Goal: Task Accomplishment & Management: Complete application form

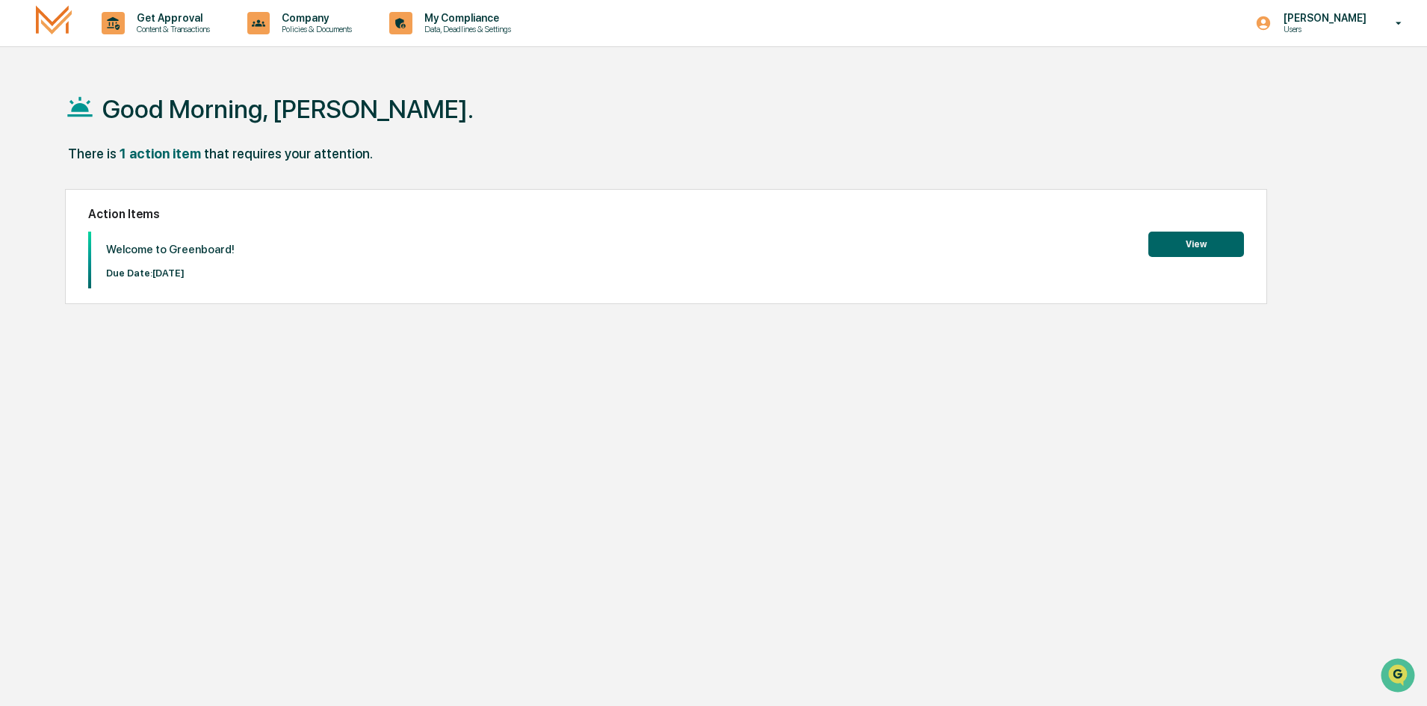
click at [1177, 244] on button "View" at bounding box center [1197, 244] width 96 height 25
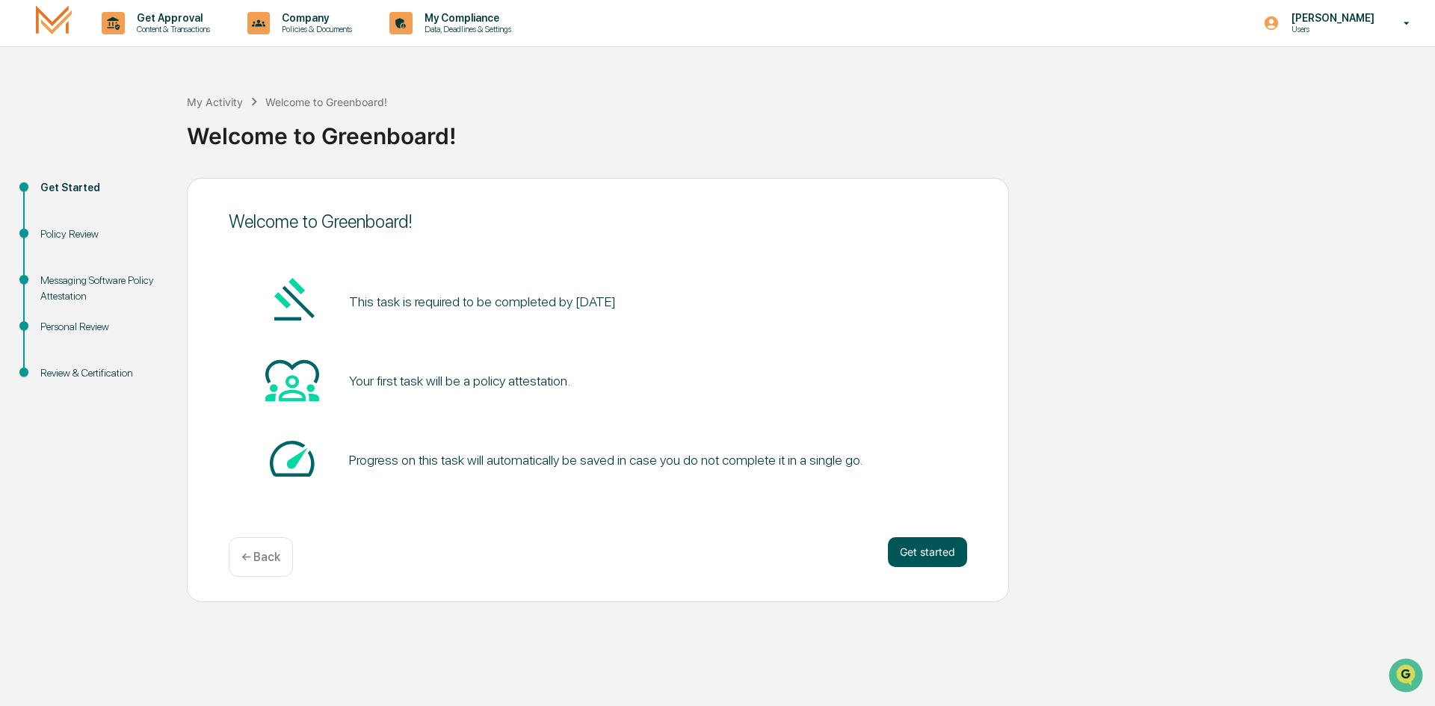
click at [936, 549] on button "Get started" at bounding box center [927, 552] width 79 height 30
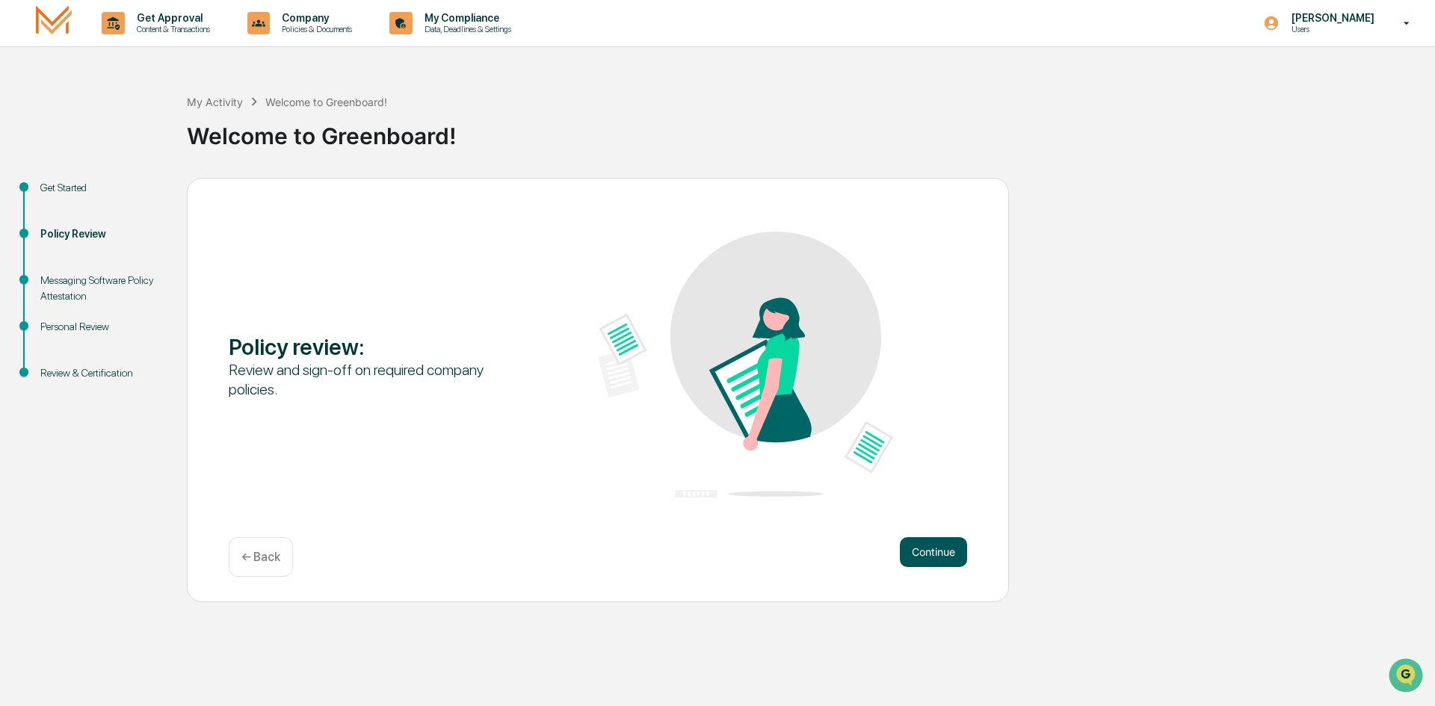
click at [959, 552] on button "Continue" at bounding box center [933, 552] width 67 height 30
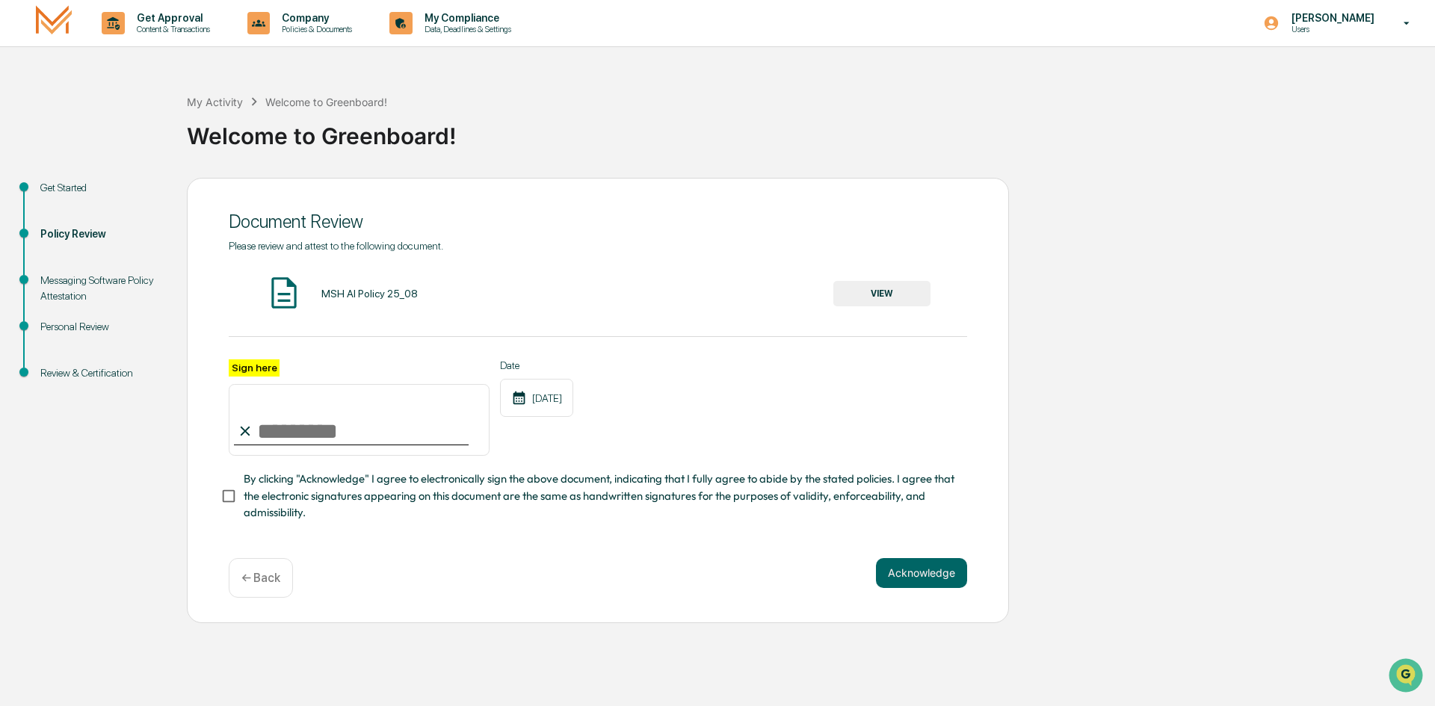
click at [291, 294] on img at bounding box center [283, 292] width 37 height 37
click at [877, 299] on button "VIEW" at bounding box center [881, 293] width 97 height 25
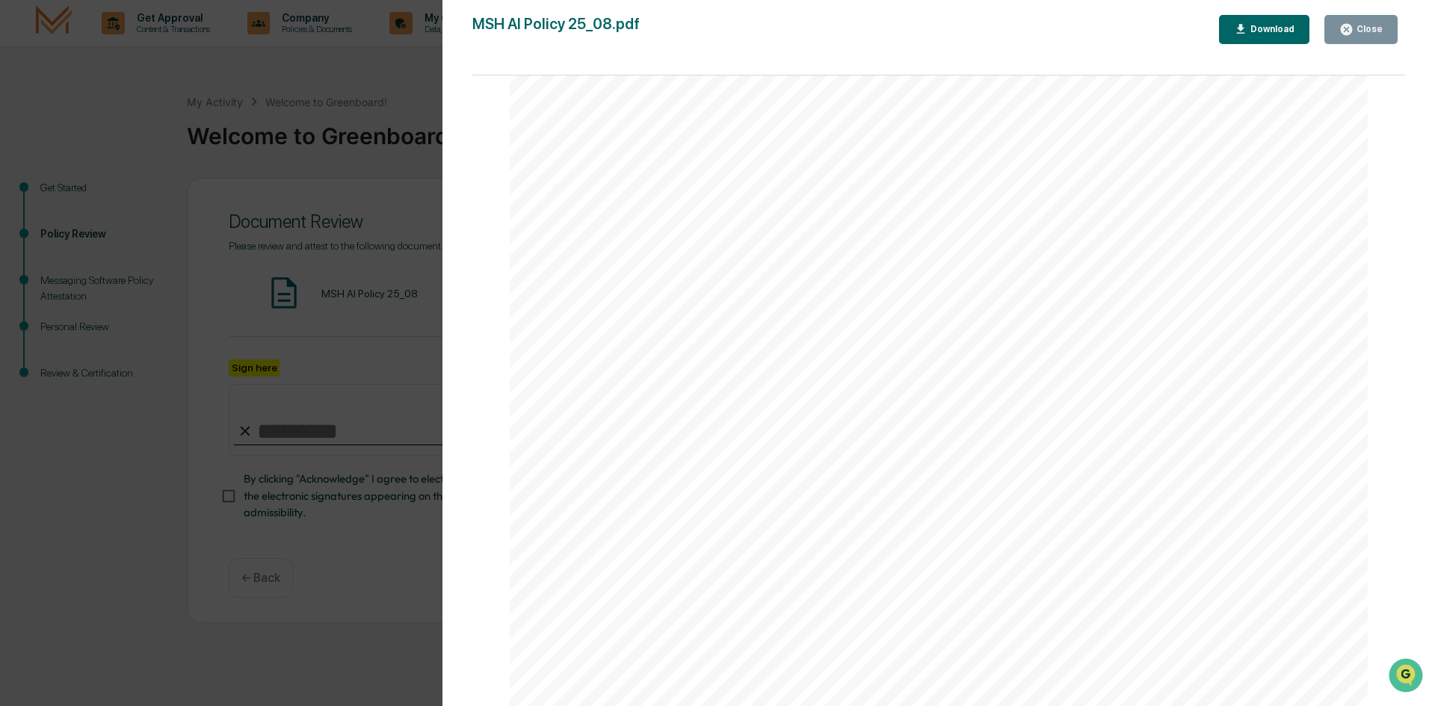
scroll to position [2765, 0]
click at [614, 603] on div "AI Policy Generative Artificial Intelligence [PERSON_NAME] & Co., Member FINRA/…" at bounding box center [939, 218] width 858 height 1111
click at [1368, 43] on button "Close" at bounding box center [1360, 29] width 73 height 29
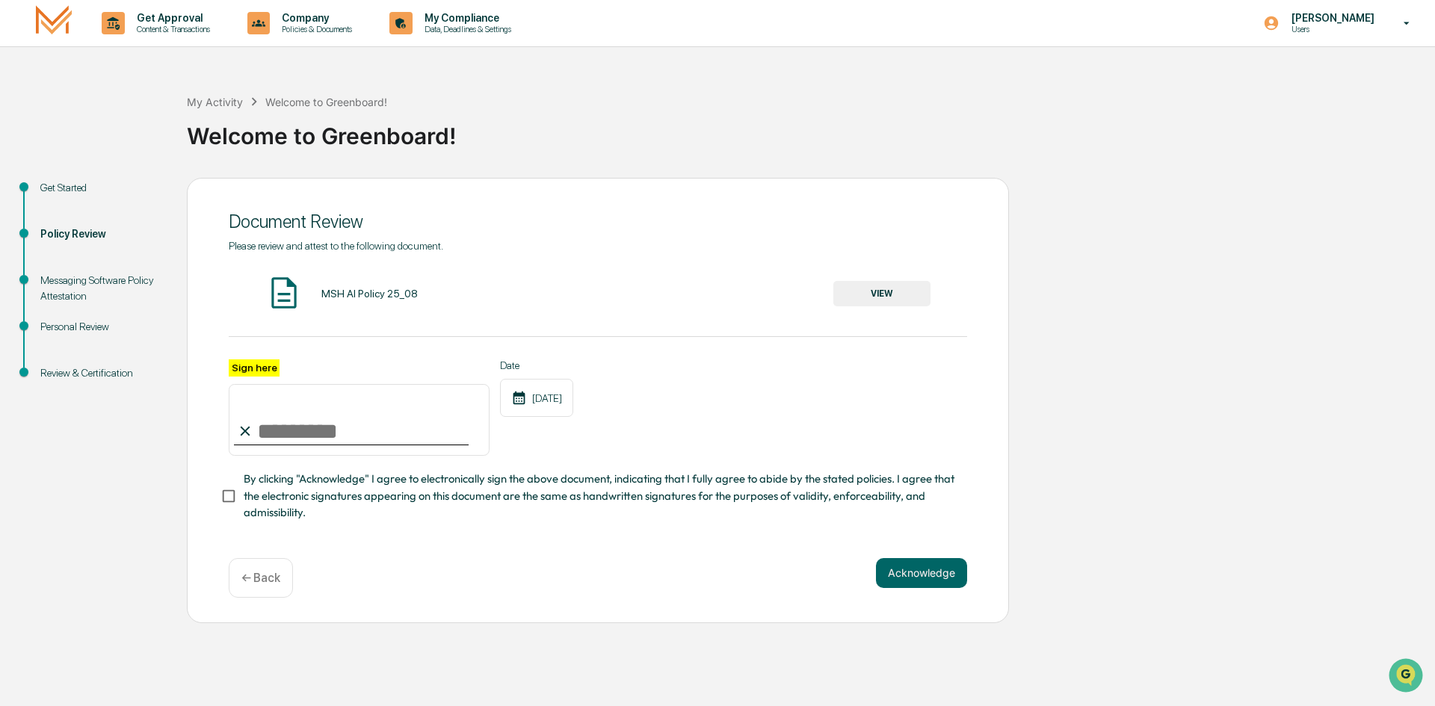
click at [268, 426] on input "Sign here" at bounding box center [359, 420] width 261 height 72
type input "**********"
click at [907, 574] on button "Acknowledge" at bounding box center [921, 573] width 91 height 30
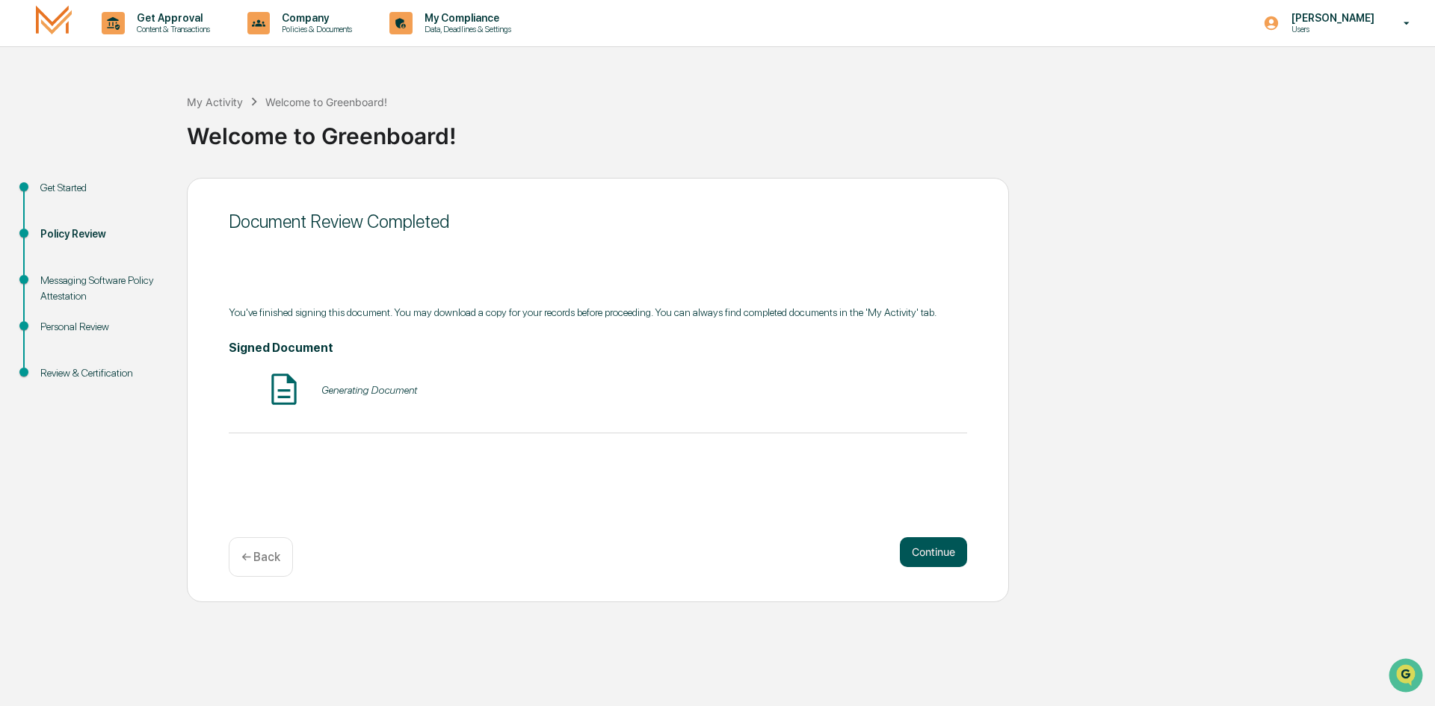
click at [926, 543] on button "Continue" at bounding box center [933, 552] width 67 height 30
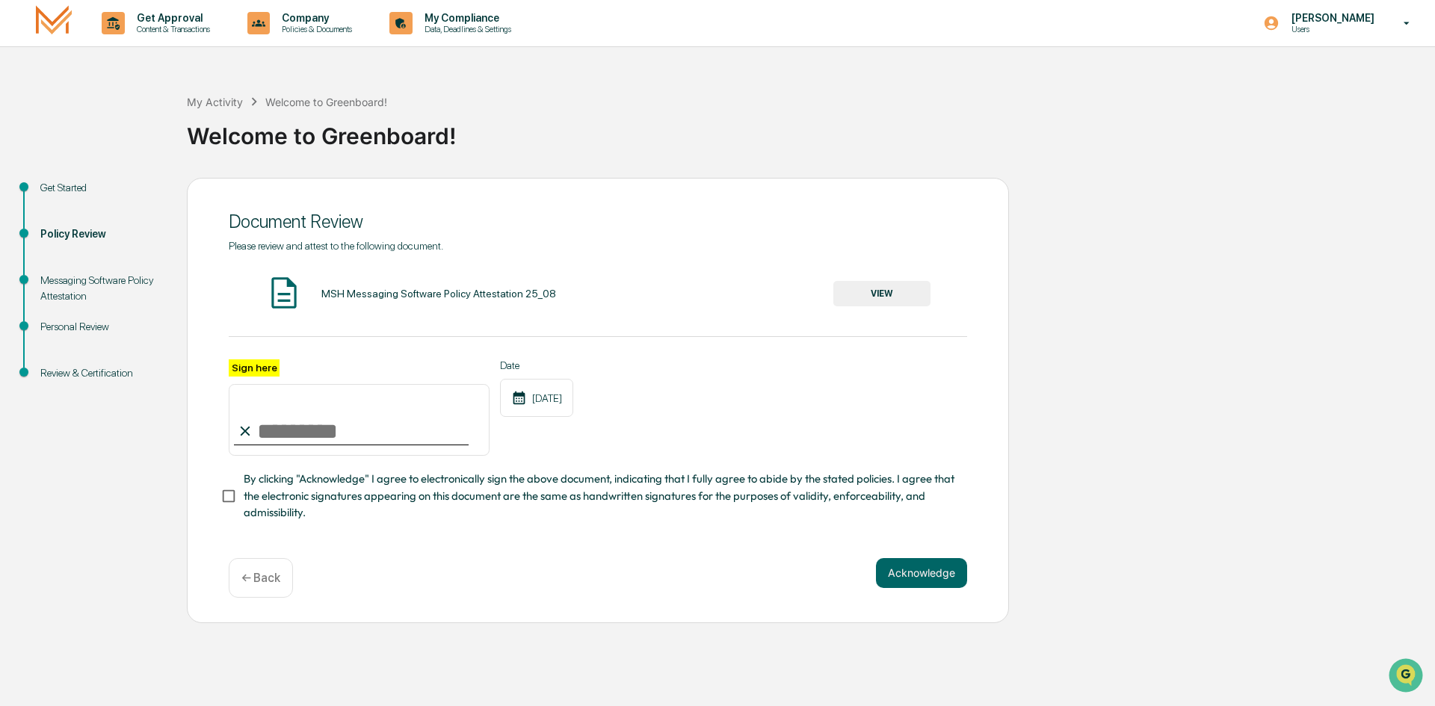
click at [884, 290] on button "VIEW" at bounding box center [881, 293] width 97 height 25
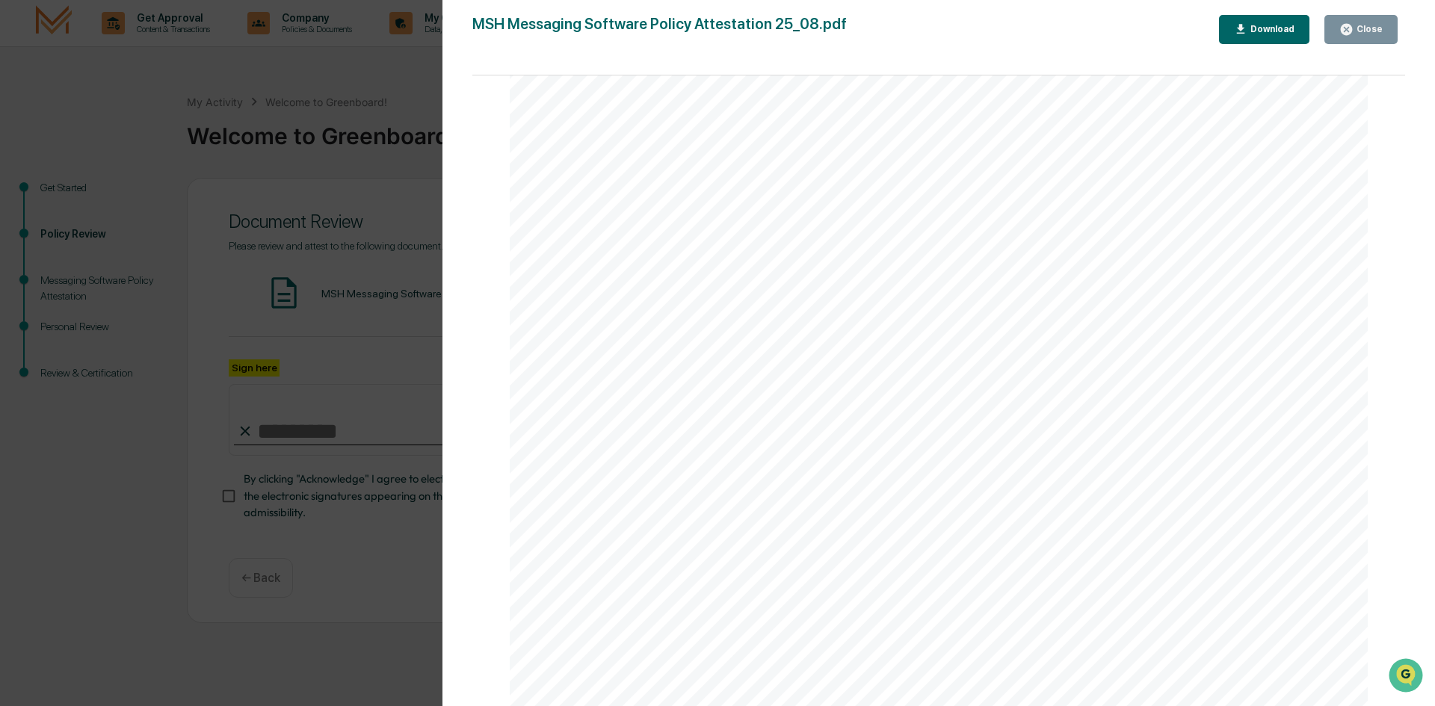
click at [1362, 31] on div "Close" at bounding box center [1367, 29] width 29 height 10
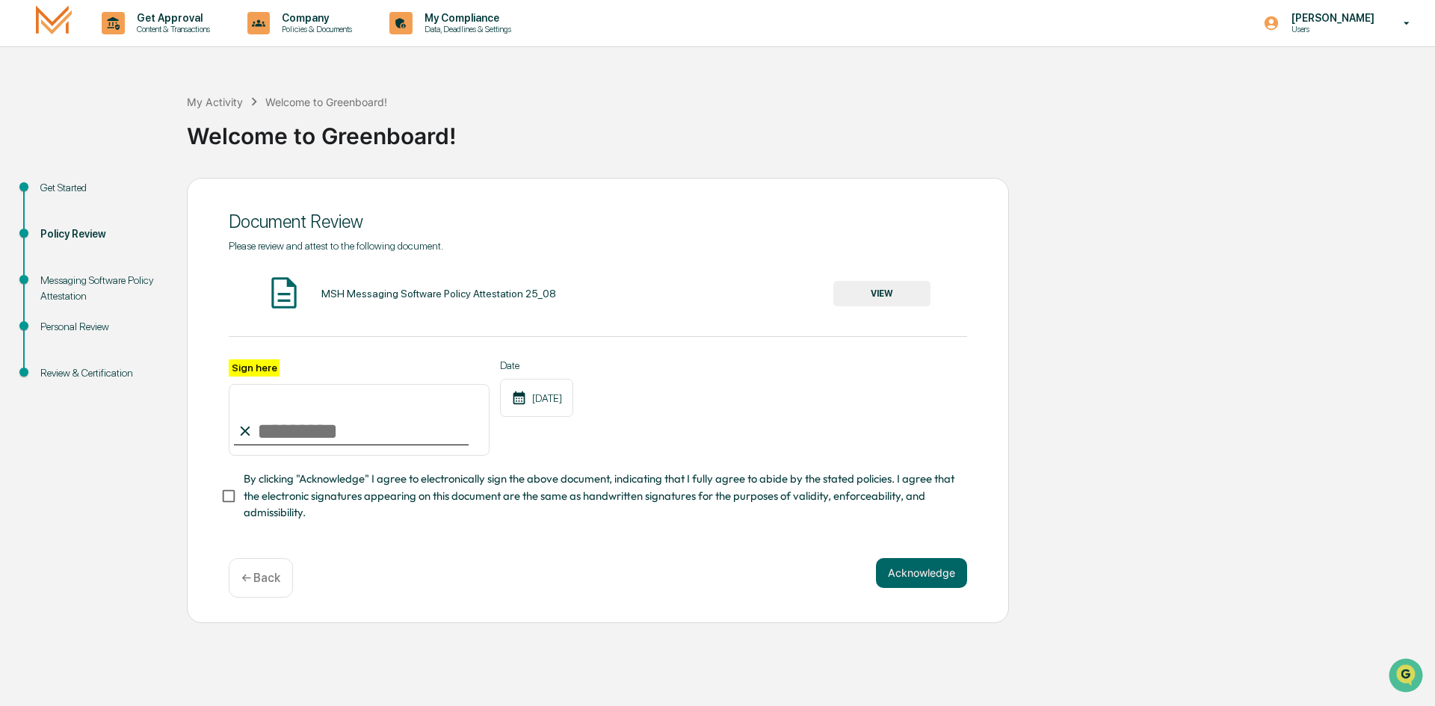
click at [315, 437] on input "Sign here" at bounding box center [359, 420] width 261 height 72
type input "**********"
click at [909, 574] on button "Acknowledge" at bounding box center [921, 573] width 91 height 30
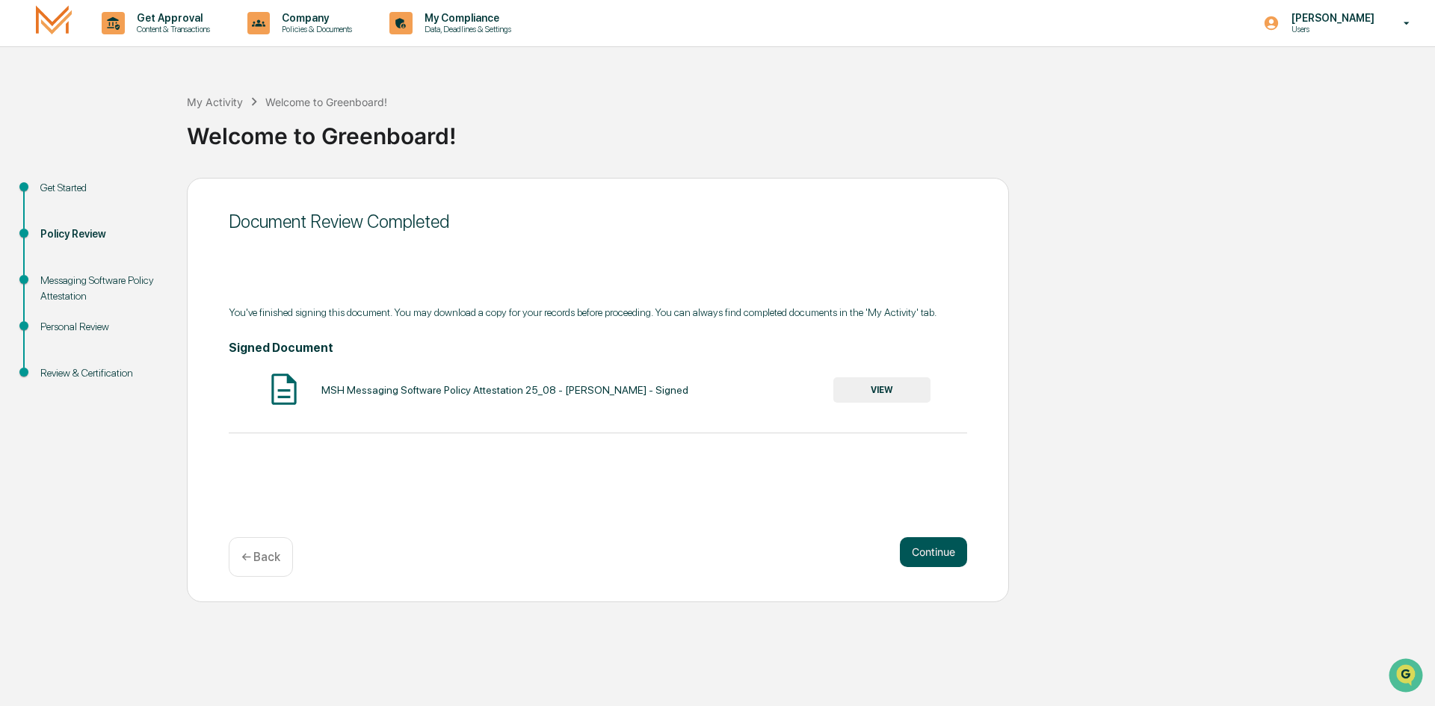
click at [943, 553] on button "Continue" at bounding box center [933, 552] width 67 height 30
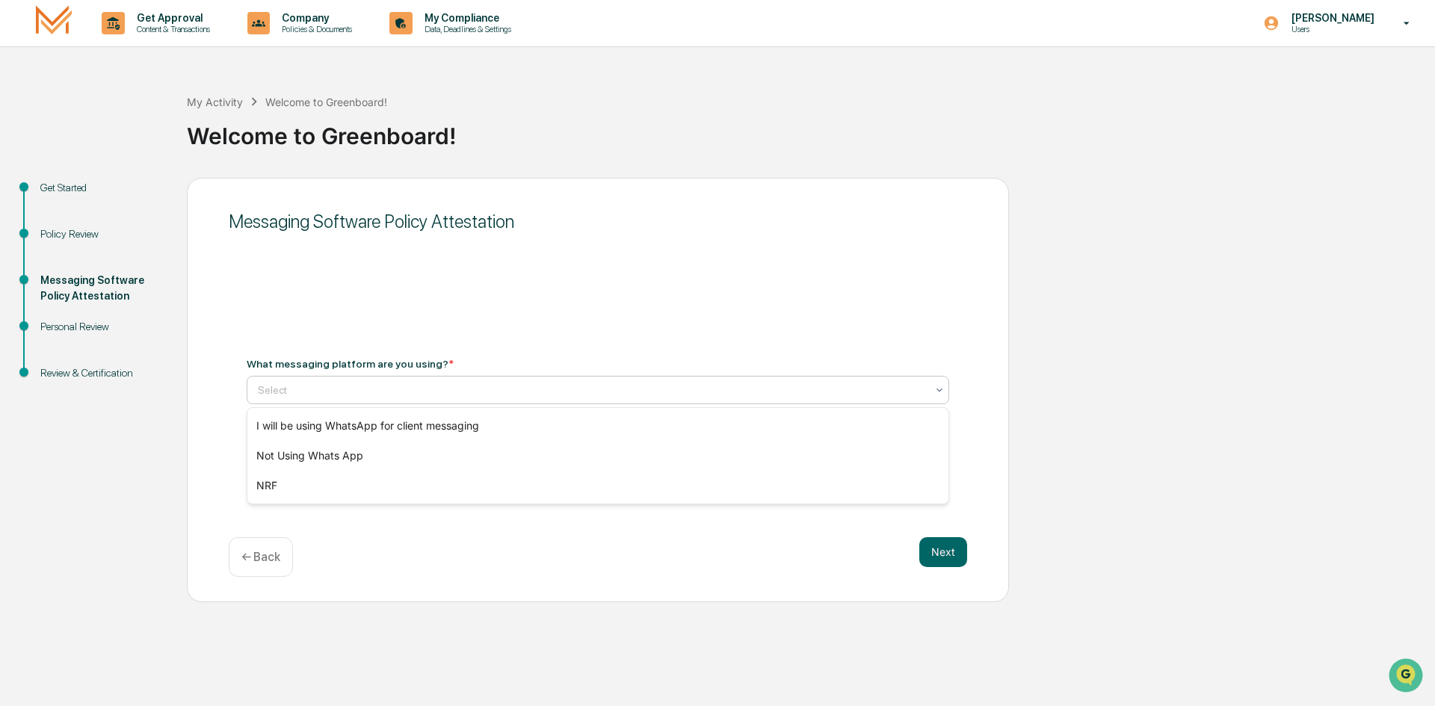
click at [368, 394] on div at bounding box center [592, 390] width 668 height 15
click at [315, 466] on div "Not Using Whats App" at bounding box center [597, 456] width 701 height 30
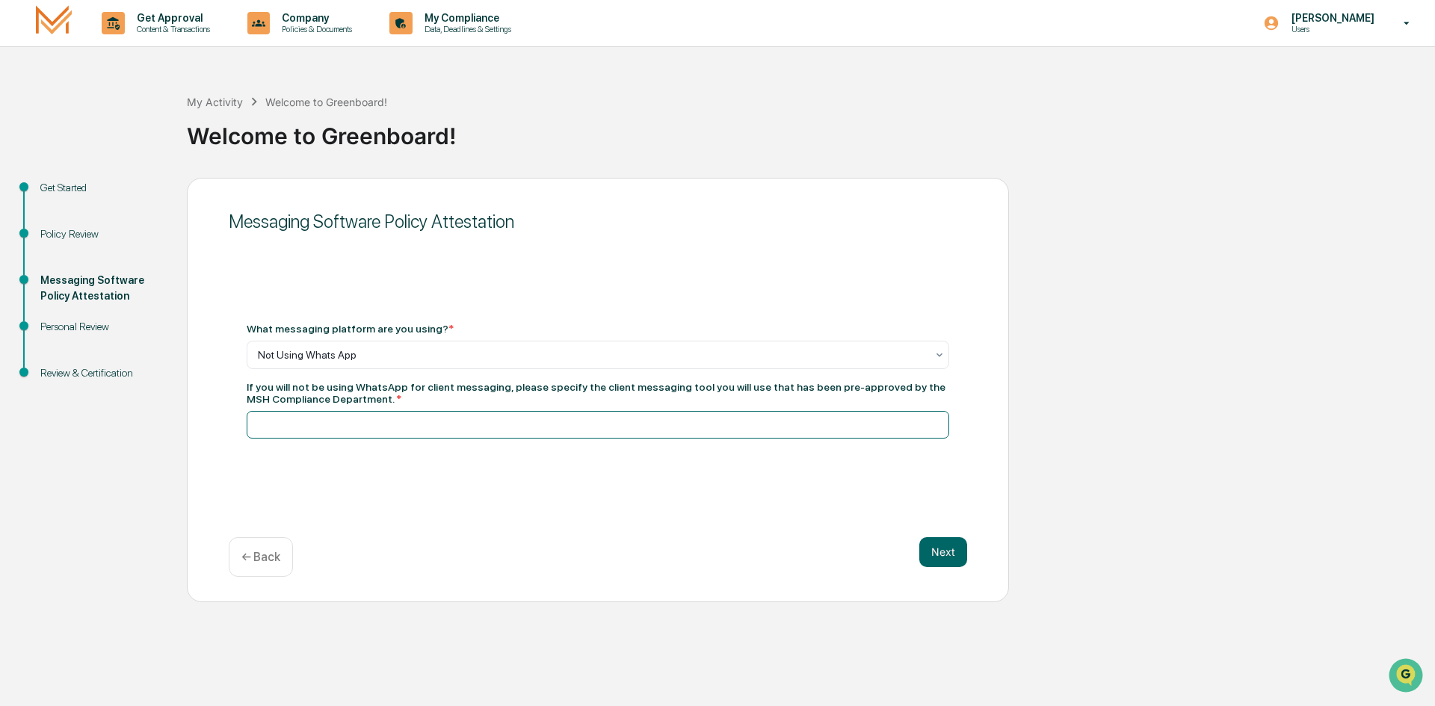
click at [293, 424] on input at bounding box center [598, 425] width 702 height 28
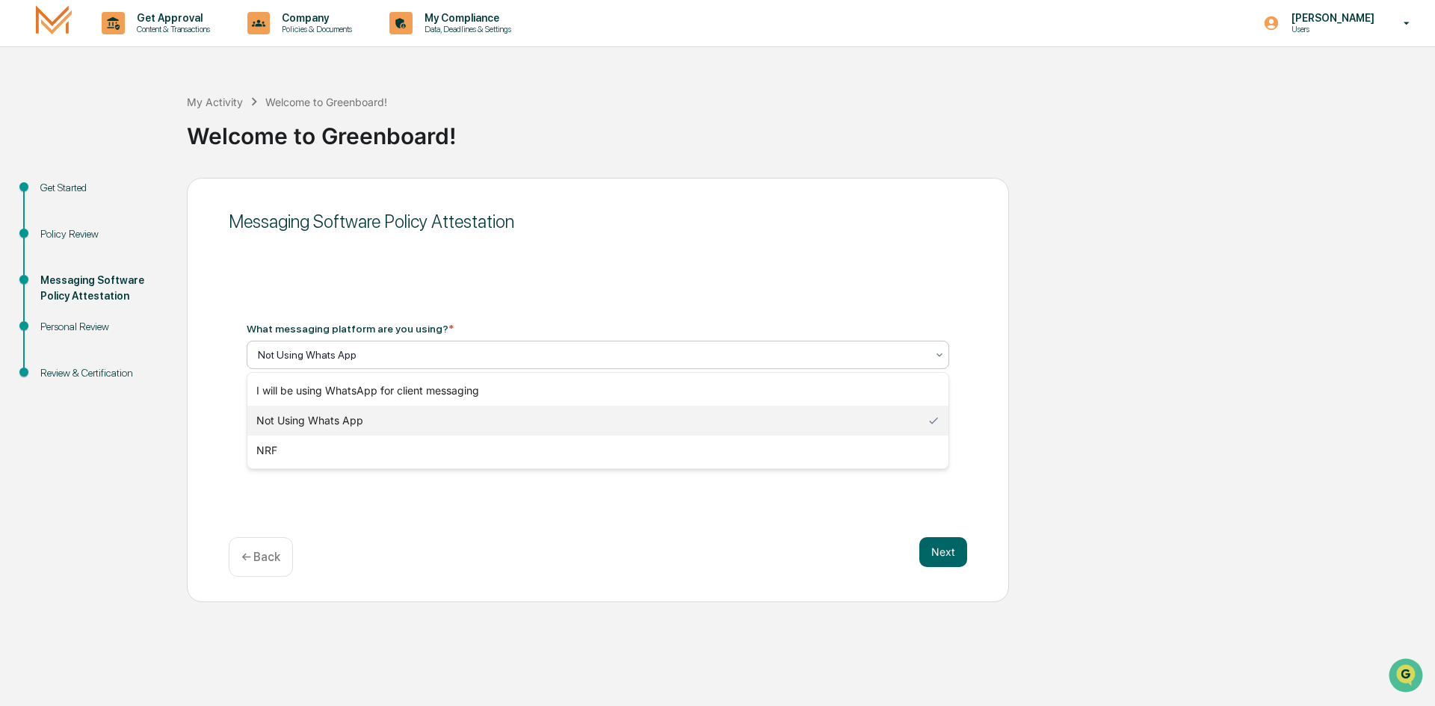
click at [309, 362] on div at bounding box center [592, 355] width 668 height 15
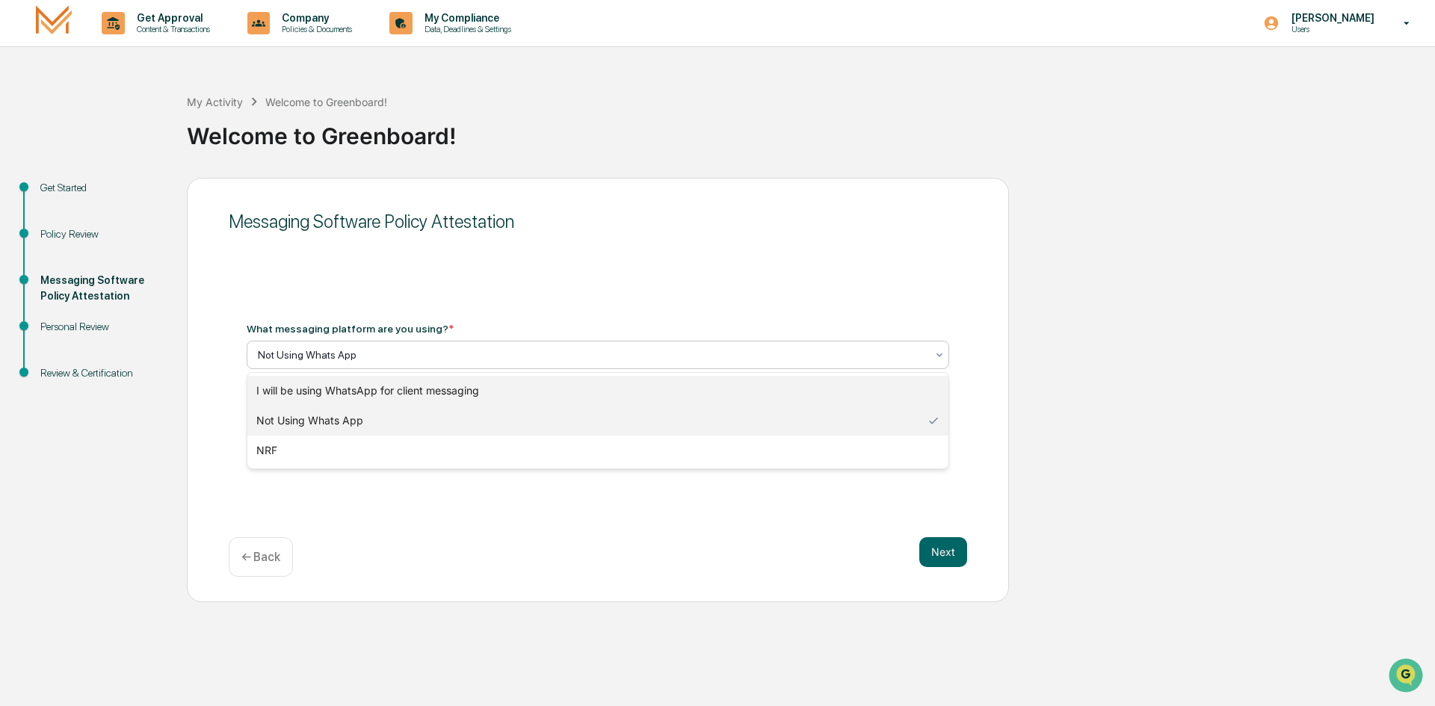
click at [303, 391] on div "I will be using WhatsApp for client messaging" at bounding box center [597, 391] width 701 height 30
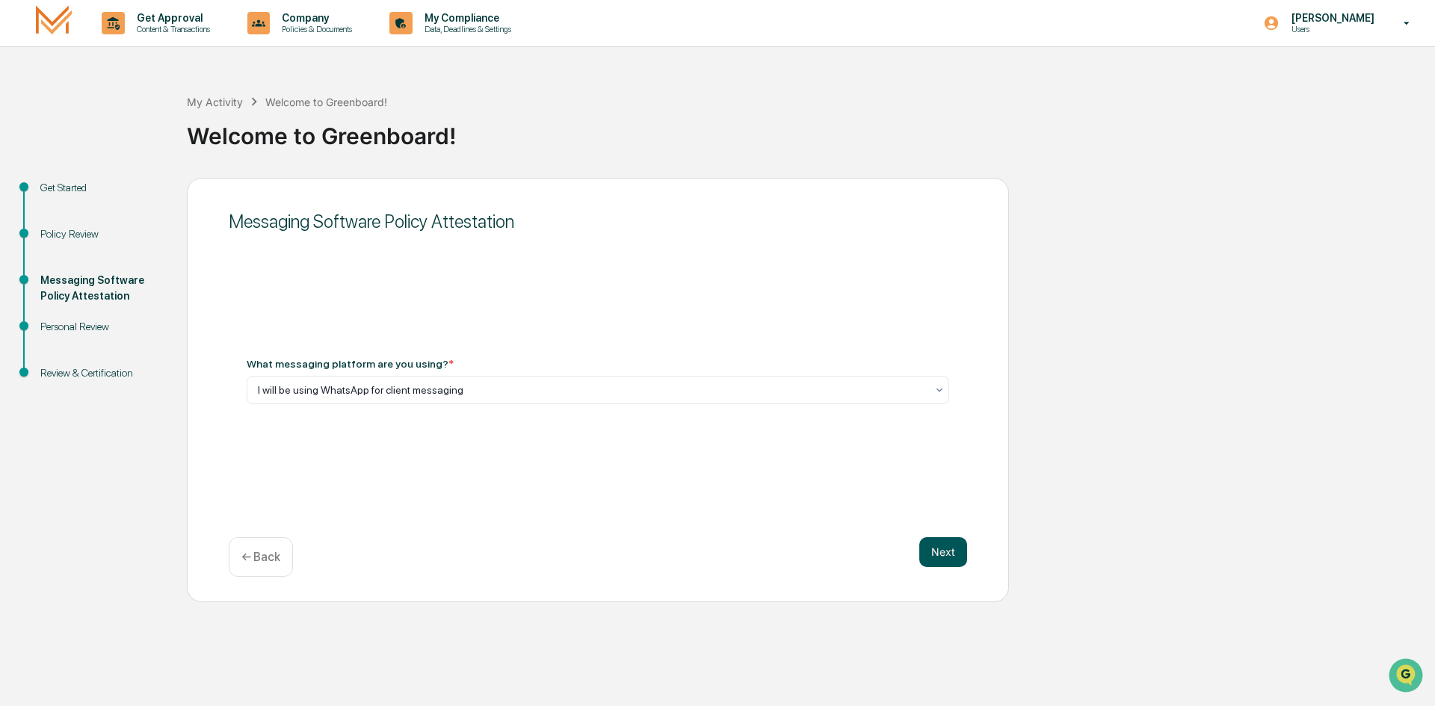
click at [934, 552] on button "Next" at bounding box center [943, 552] width 48 height 30
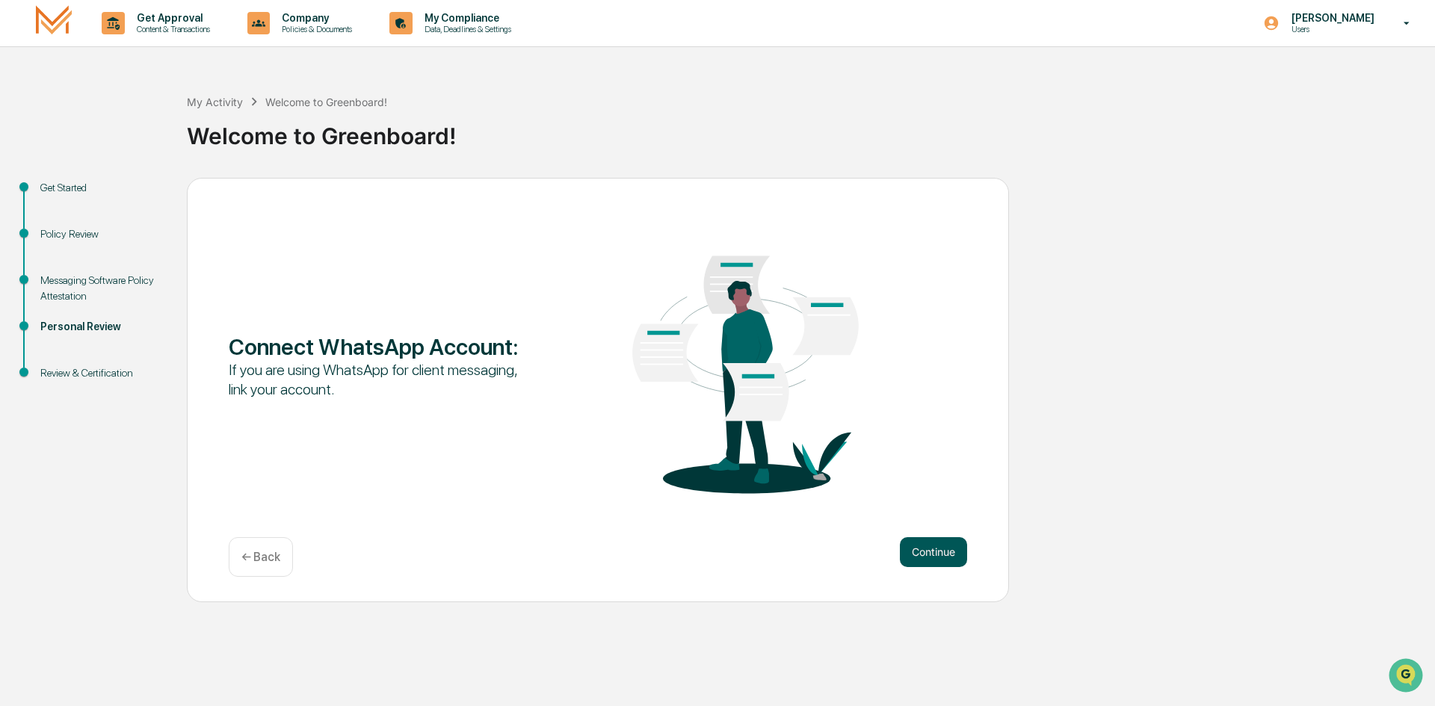
click at [942, 546] on button "Continue" at bounding box center [933, 552] width 67 height 30
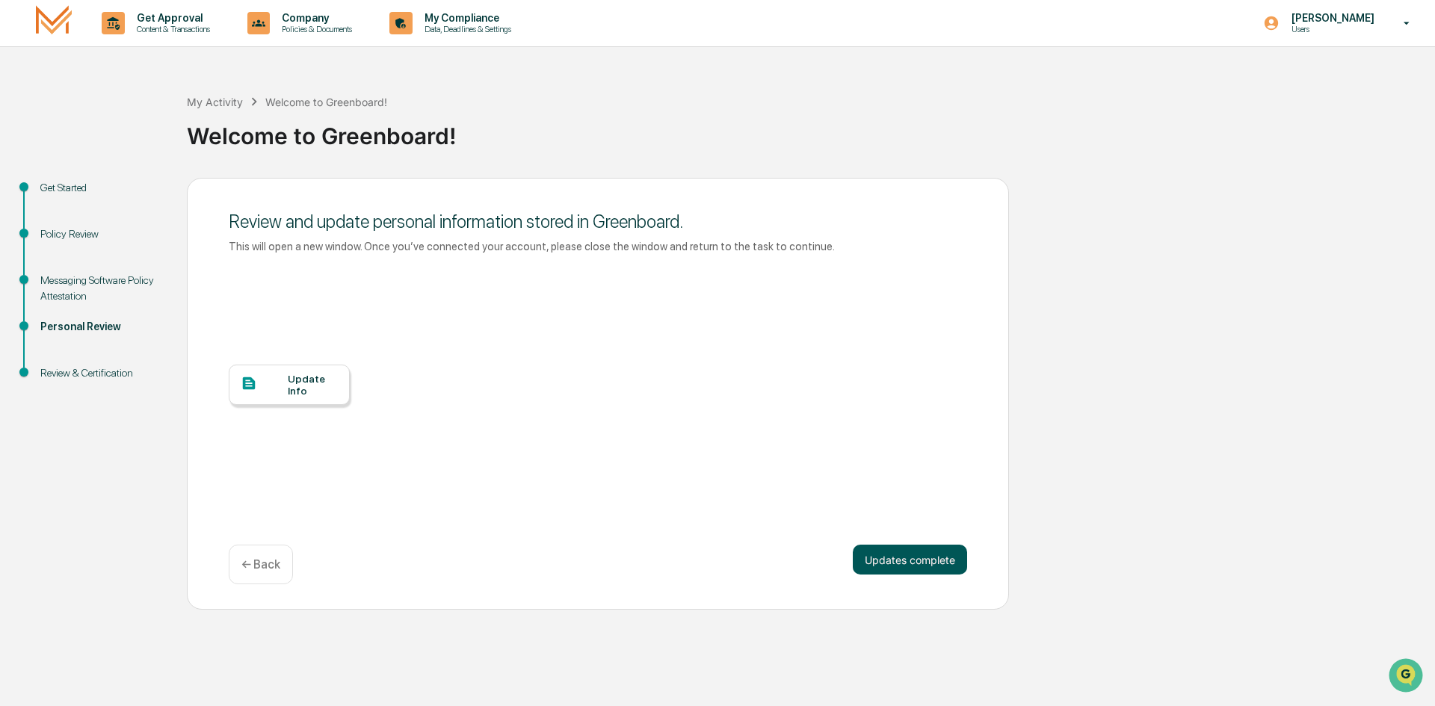
drag, startPoint x: 930, startPoint y: 565, endPoint x: 868, endPoint y: 555, distance: 62.9
click at [926, 566] on button "Updates complete" at bounding box center [910, 560] width 114 height 30
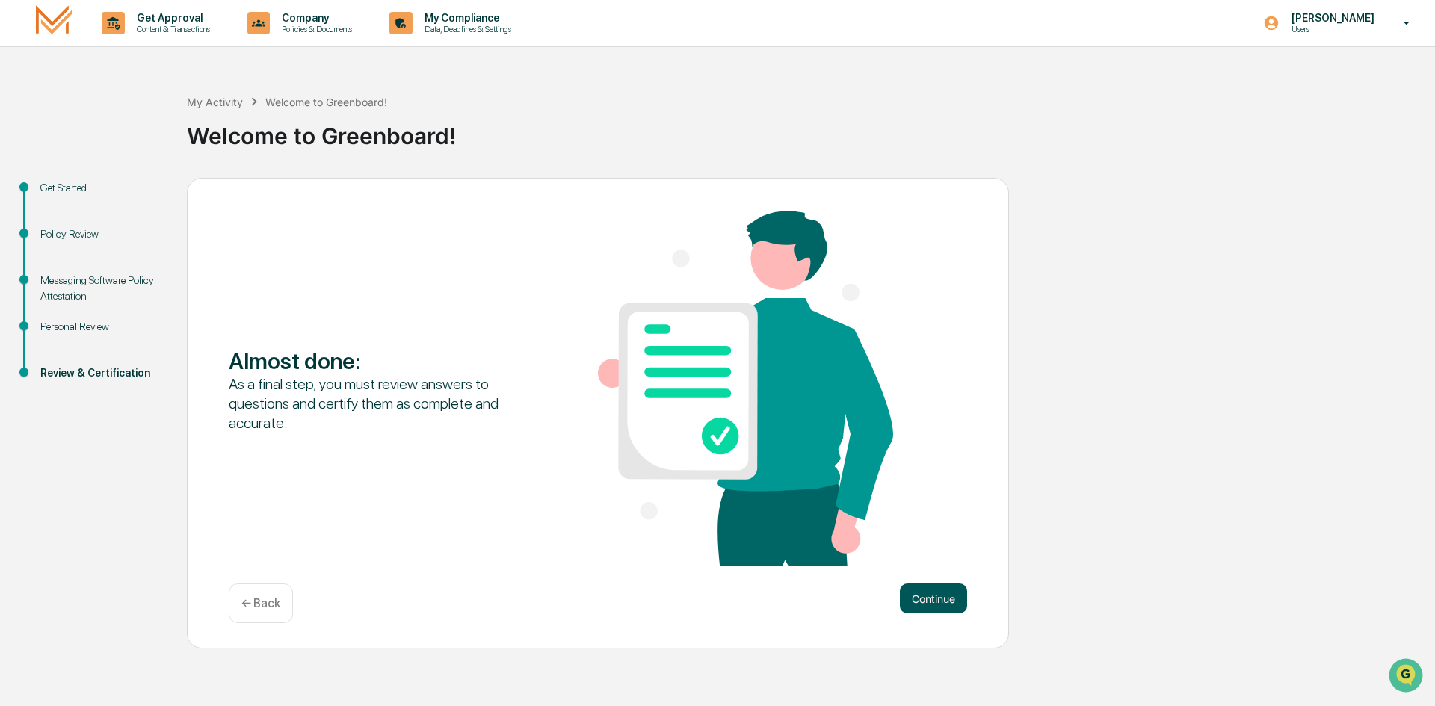
click at [909, 597] on button "Continue" at bounding box center [933, 599] width 67 height 30
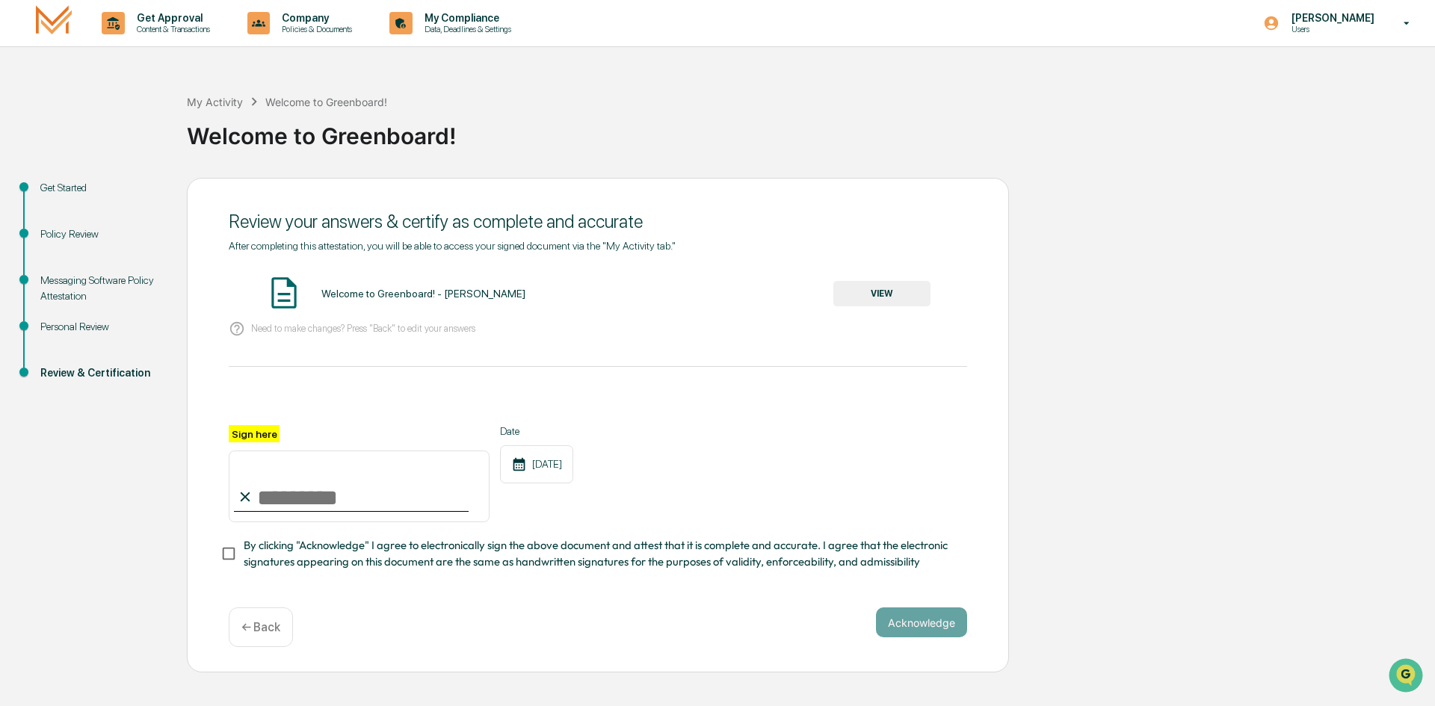
click at [905, 297] on button "VIEW" at bounding box center [881, 293] width 97 height 25
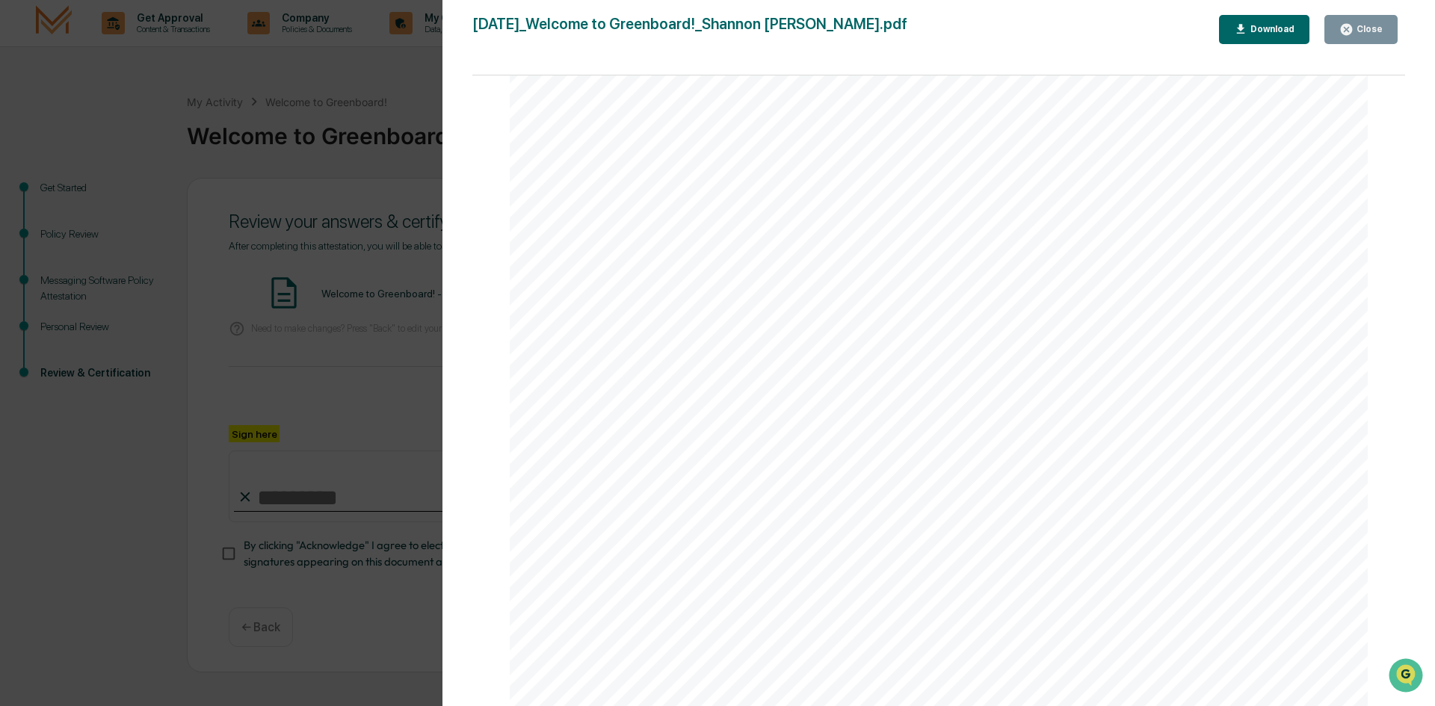
scroll to position [1879, 0]
click at [1344, 32] on icon "button" at bounding box center [1346, 29] width 14 height 14
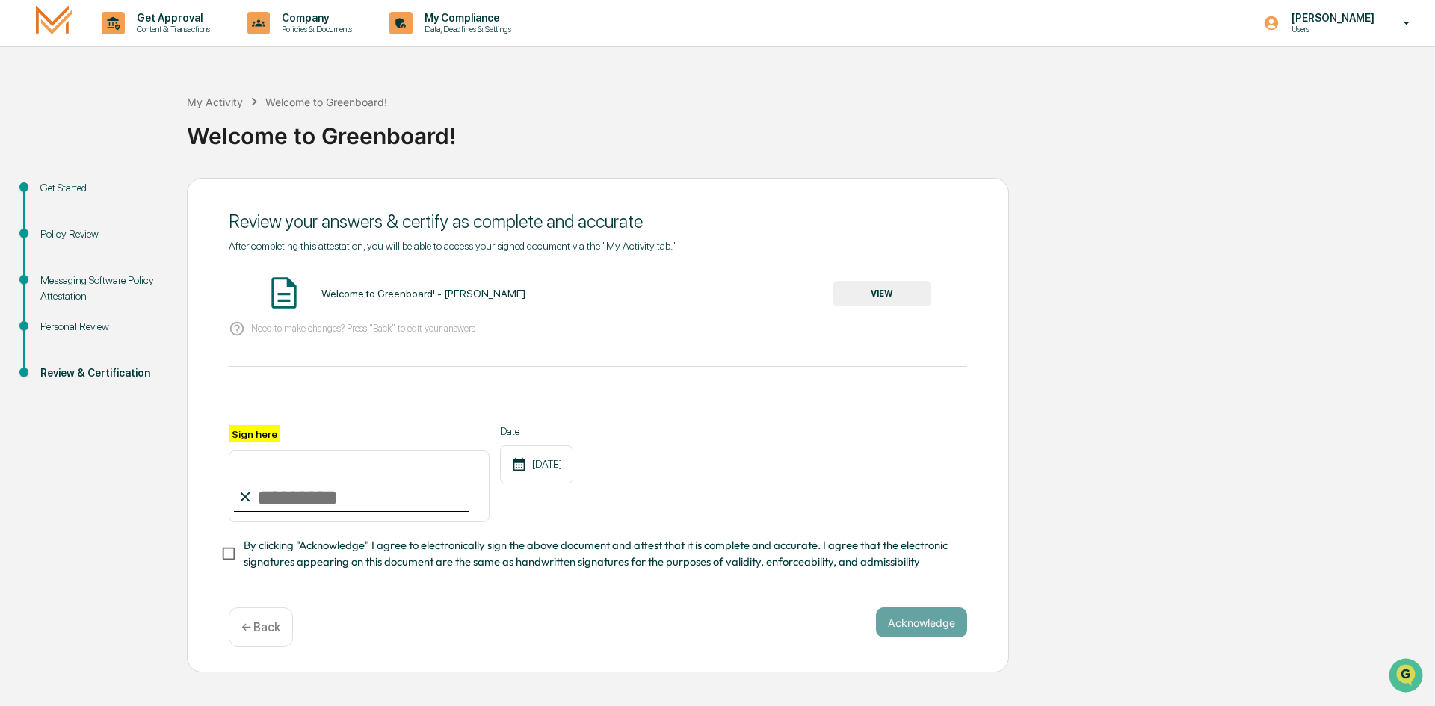
click at [276, 499] on input "Sign here" at bounding box center [359, 487] width 261 height 72
type input "**********"
click at [900, 620] on button "Acknowledge" at bounding box center [921, 623] width 91 height 30
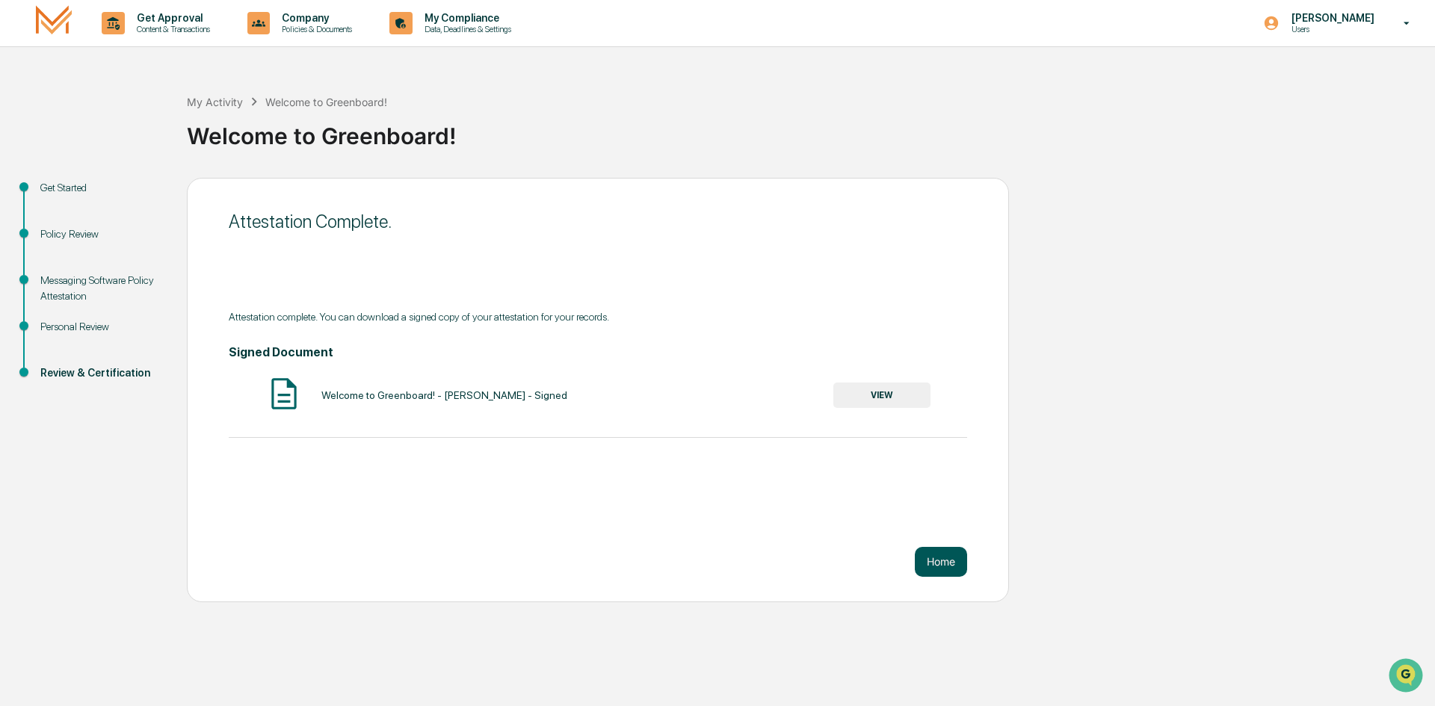
click at [945, 566] on button "Home" at bounding box center [941, 562] width 52 height 30
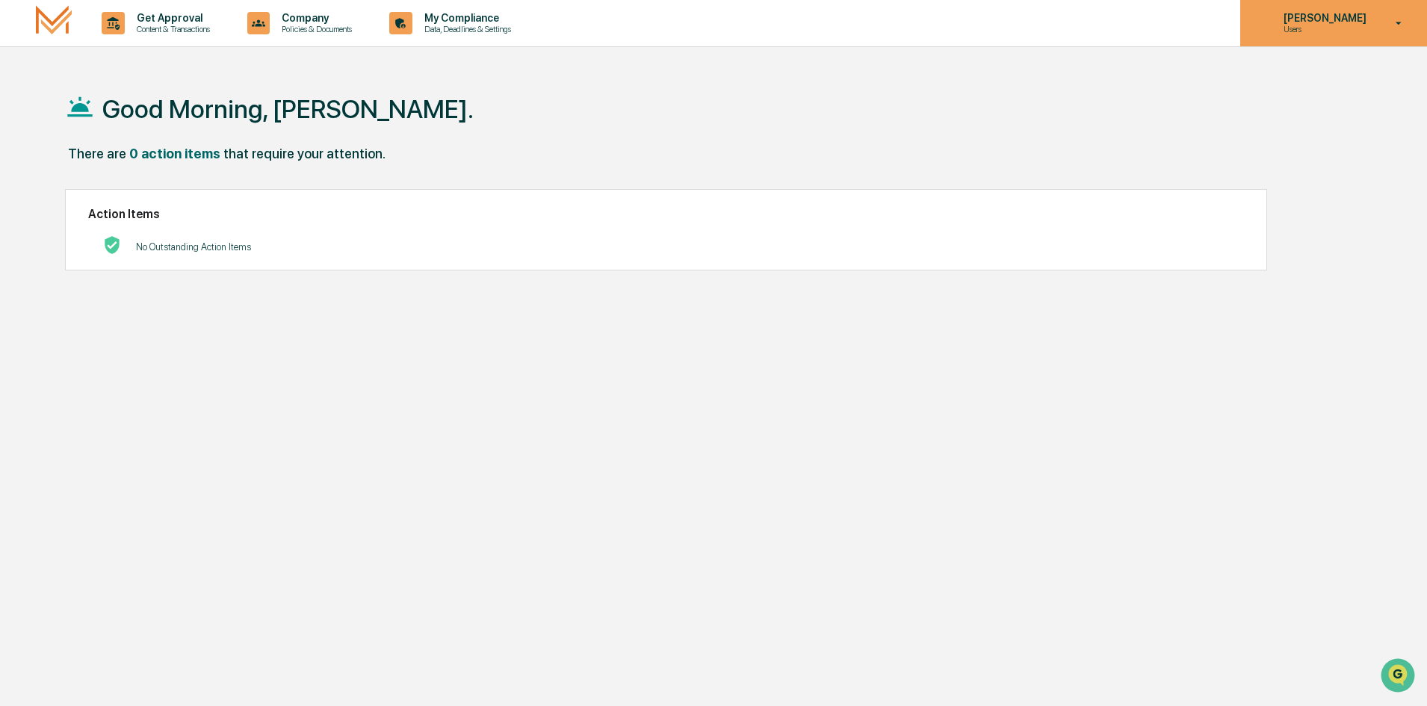
click at [1343, 23] on p "[PERSON_NAME]" at bounding box center [1323, 18] width 102 height 12
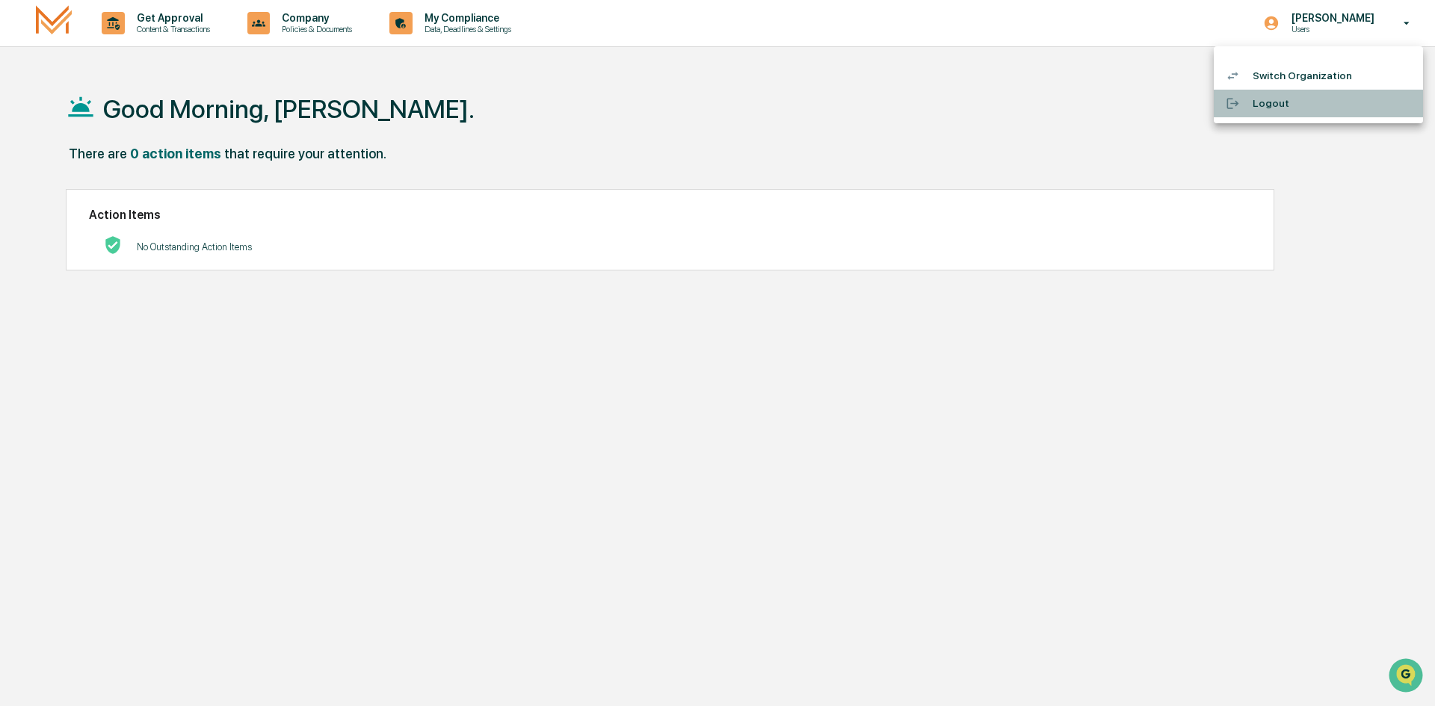
click at [1262, 102] on li "Logout" at bounding box center [1318, 104] width 209 height 28
